Goal: Check status: Check status

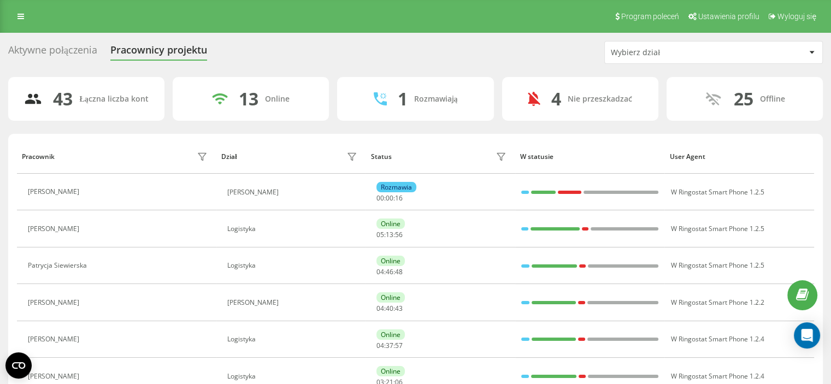
click at [686, 55] on div "Wybierz dział" at bounding box center [676, 52] width 131 height 9
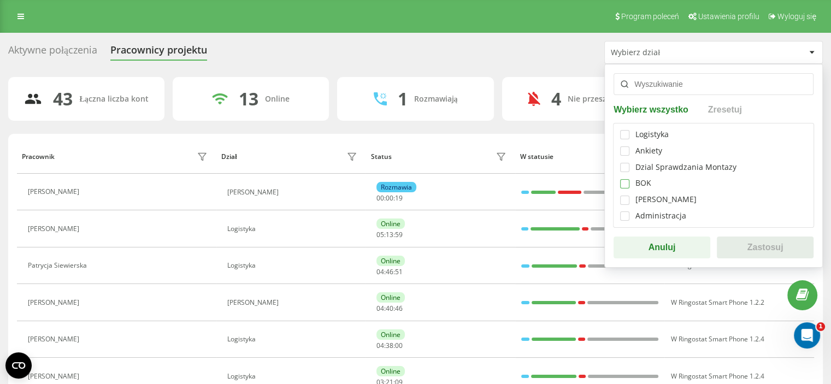
click at [622, 179] on label at bounding box center [624, 179] width 9 height 0
checkbox input "true"
click at [761, 252] on button "Zastosuj" at bounding box center [765, 247] width 97 height 22
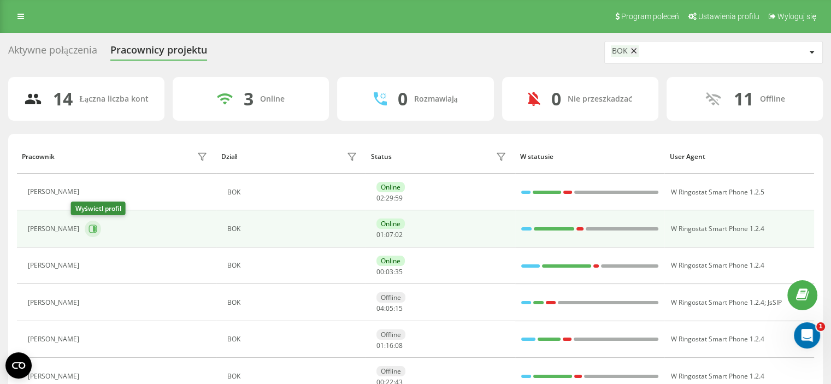
click at [88, 230] on icon at bounding box center [92, 228] width 9 height 9
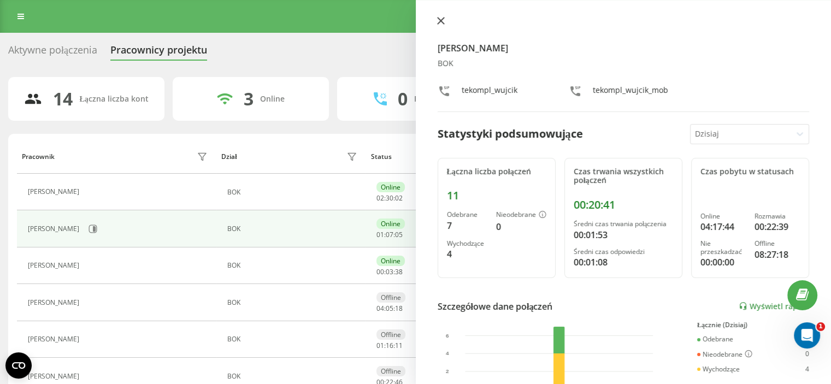
click at [438, 21] on icon at bounding box center [441, 21] width 8 height 8
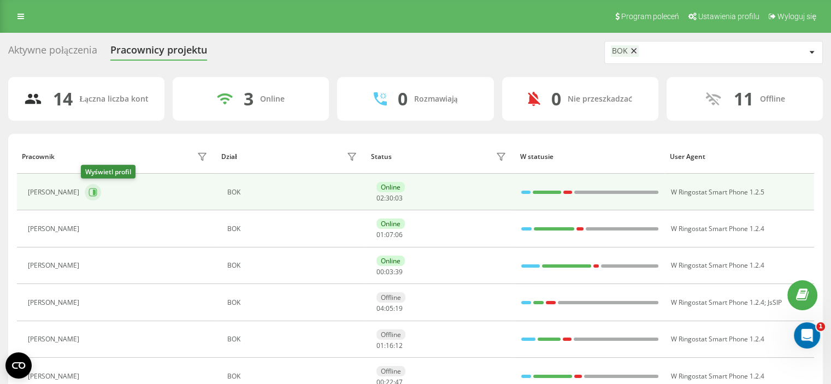
click at [93, 191] on icon at bounding box center [94, 192] width 3 height 5
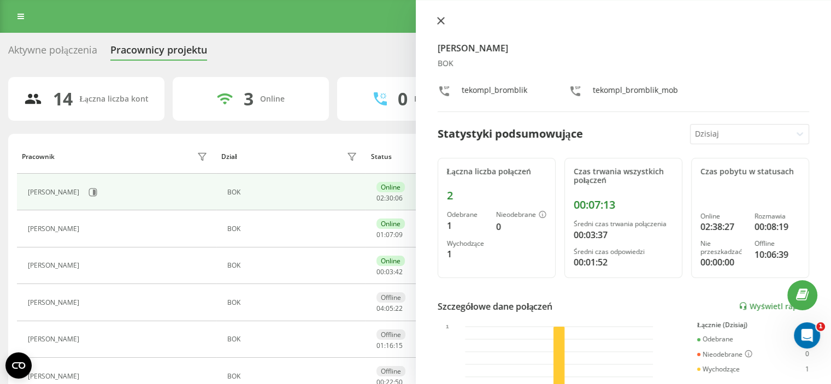
click at [439, 22] on icon at bounding box center [441, 21] width 8 height 8
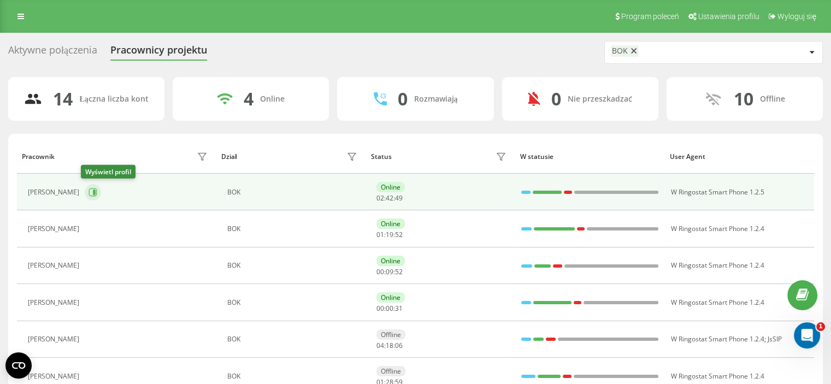
click at [93, 190] on icon at bounding box center [94, 192] width 3 height 5
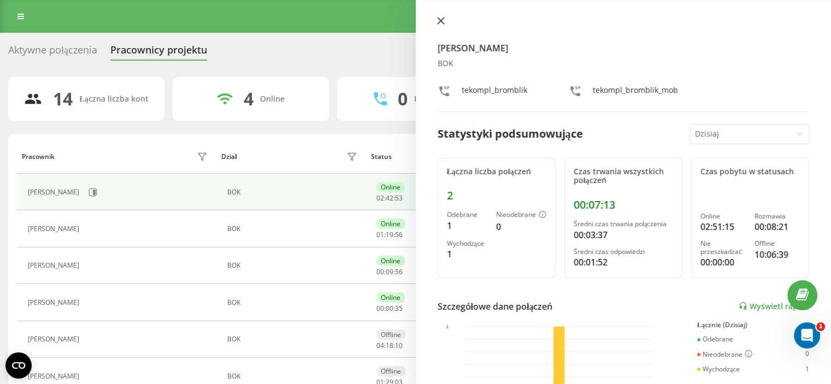
click at [440, 19] on icon at bounding box center [441, 21] width 8 height 8
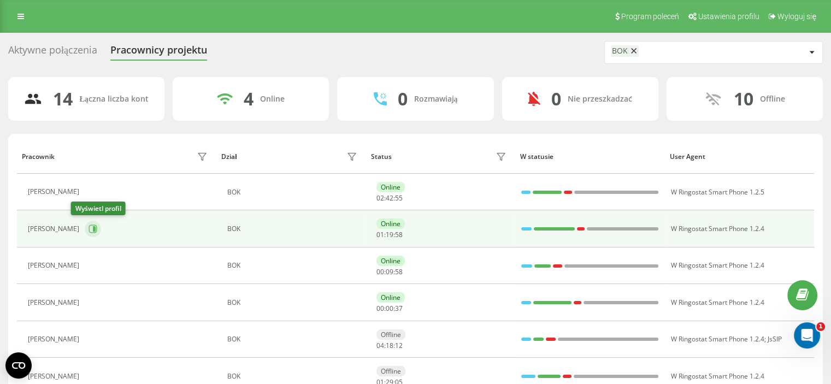
click at [93, 227] on icon at bounding box center [94, 228] width 3 height 5
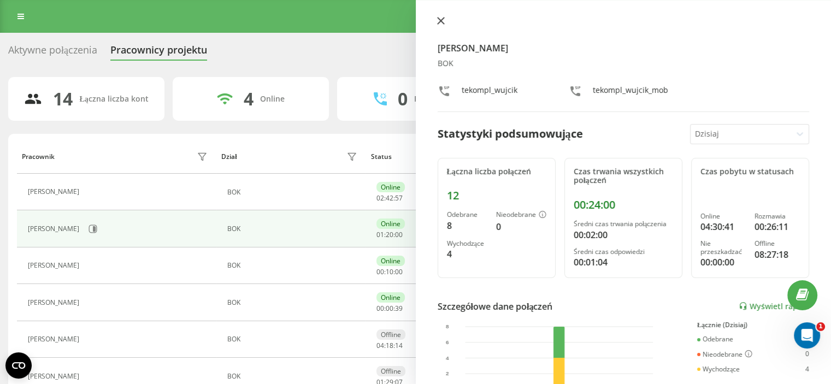
click at [440, 23] on icon at bounding box center [441, 21] width 8 height 8
